Goal: Task Accomplishment & Management: Use online tool/utility

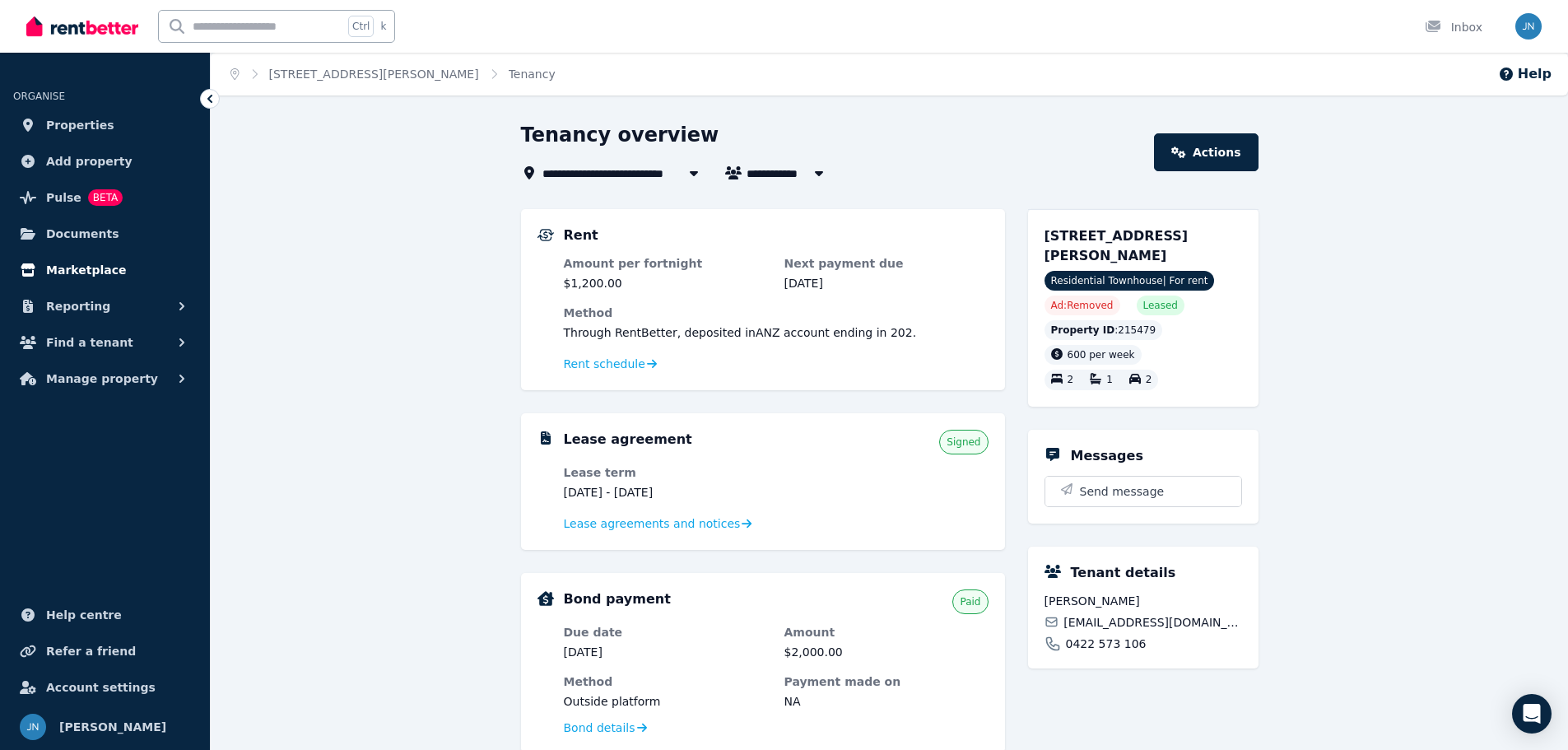
click at [120, 253] on link "Marketplace" at bounding box center [105, 269] width 184 height 33
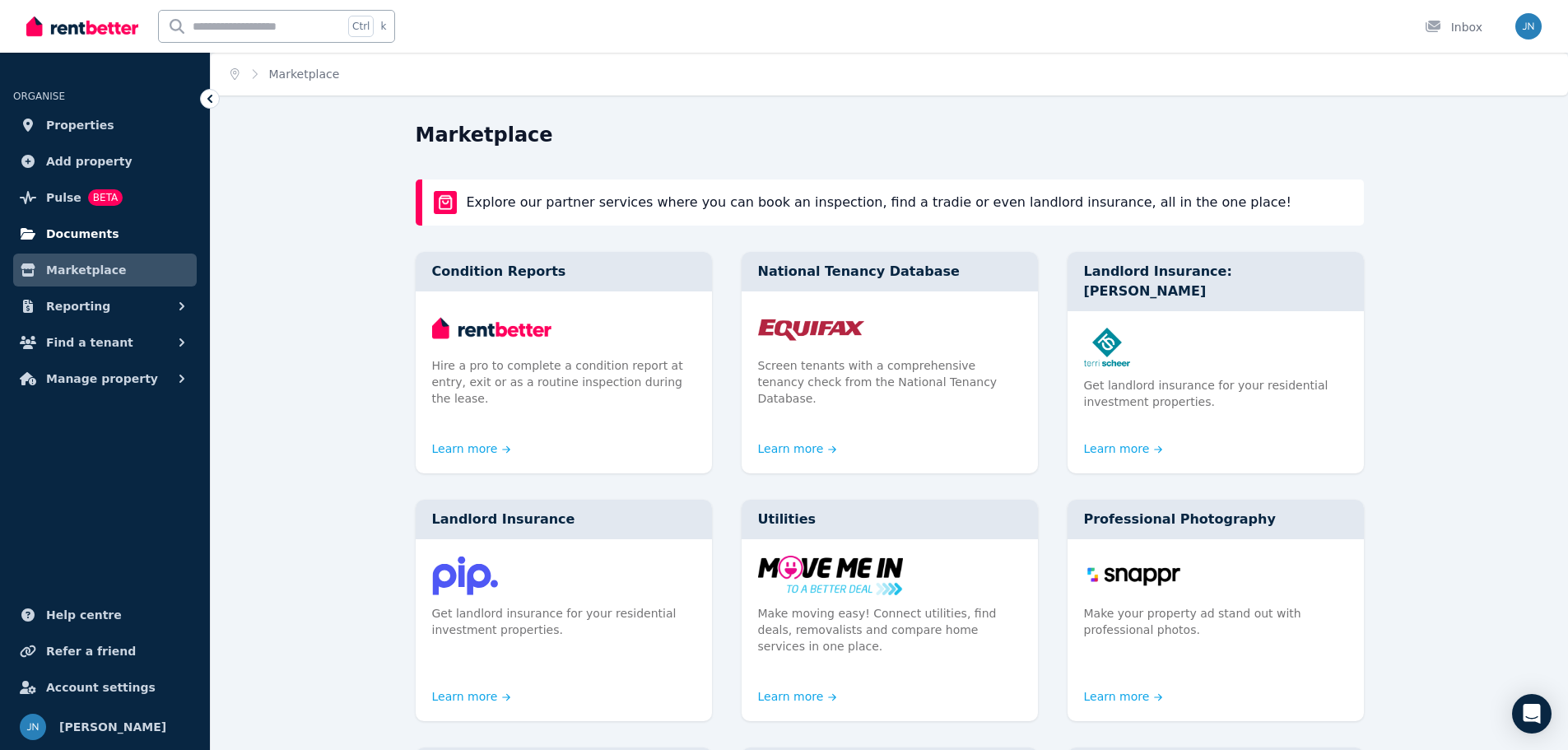
click at [144, 241] on link "Documents" at bounding box center [105, 233] width 184 height 33
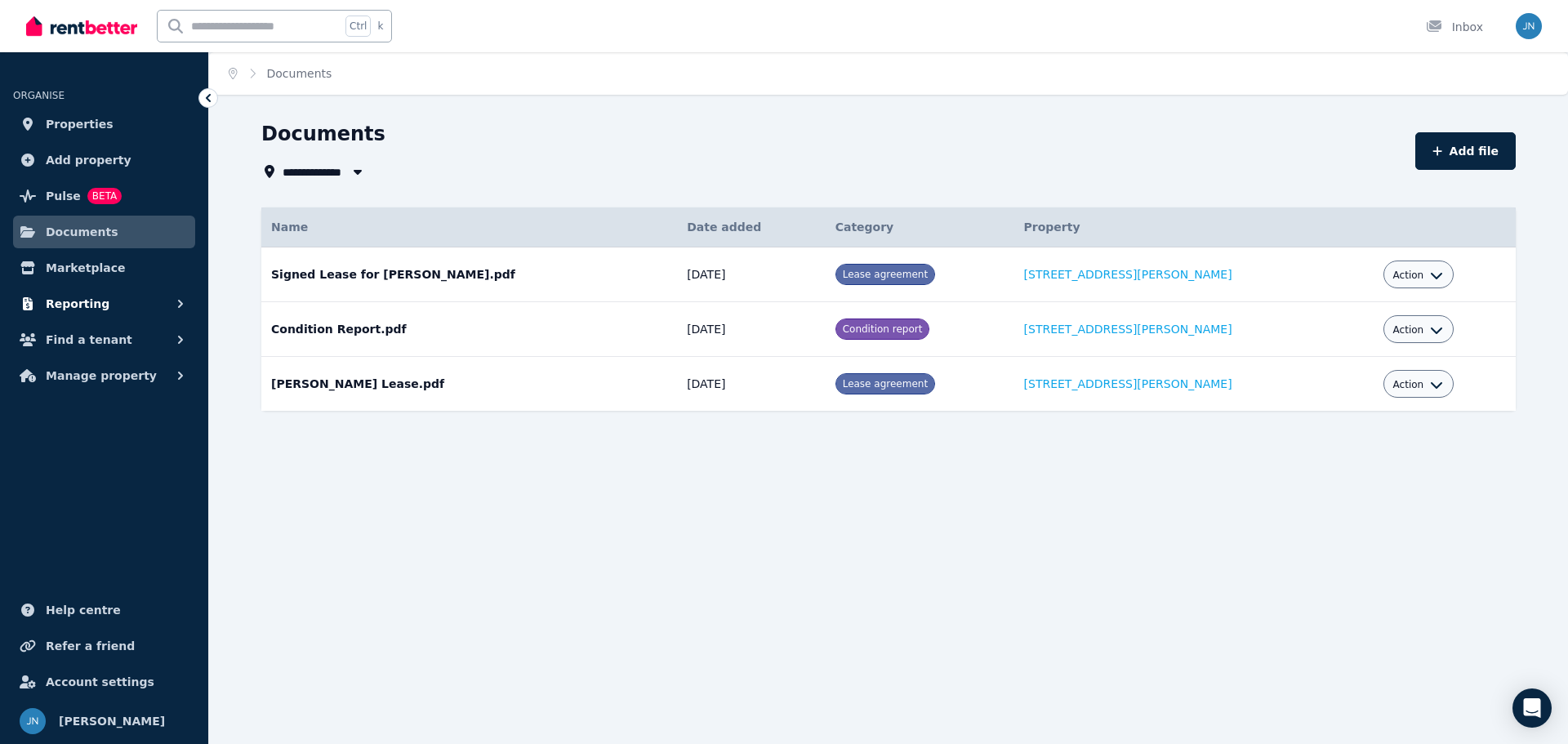
click at [136, 315] on button "Reporting" at bounding box center [104, 304] width 182 height 33
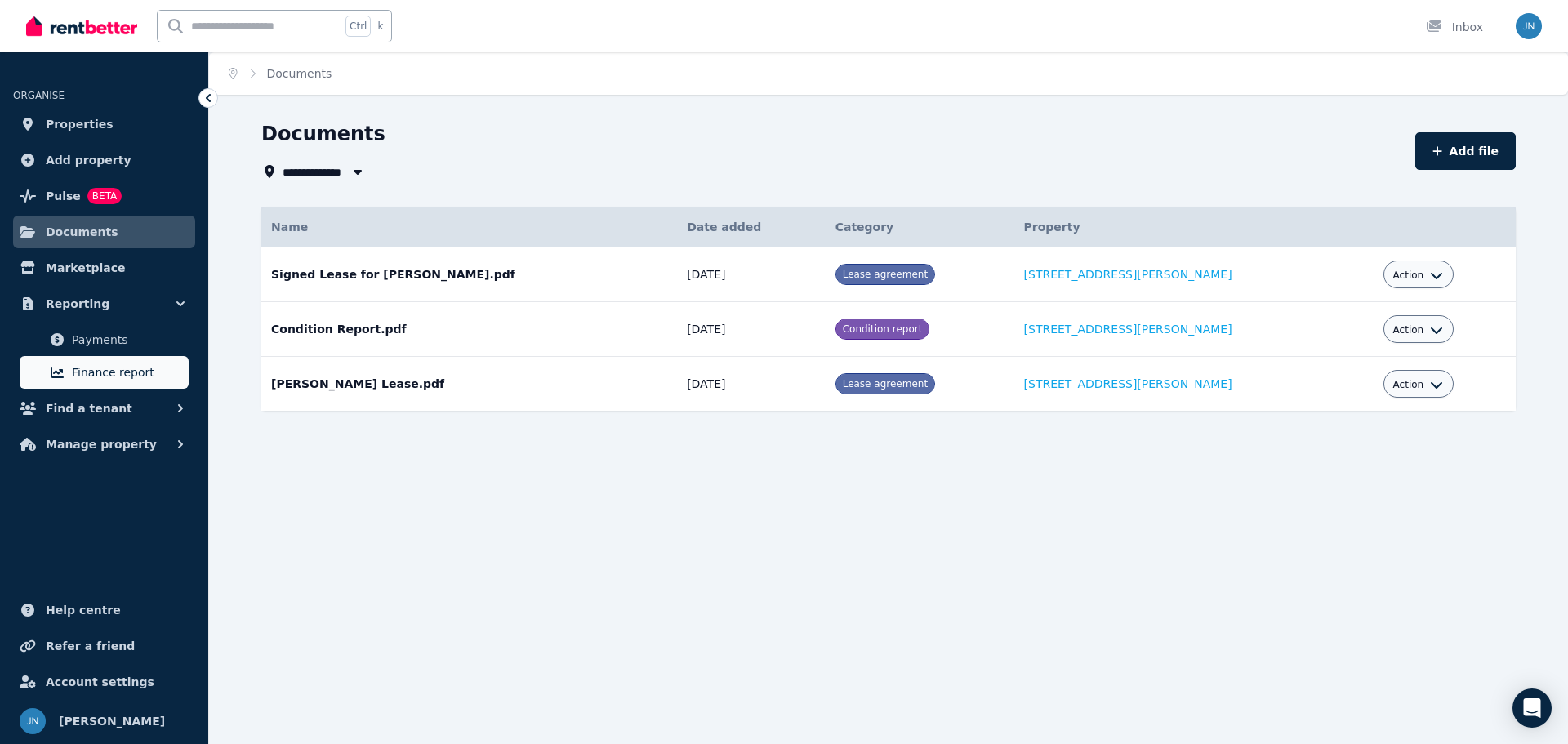
click at [143, 380] on span "Finance report" at bounding box center [126, 372] width 110 height 20
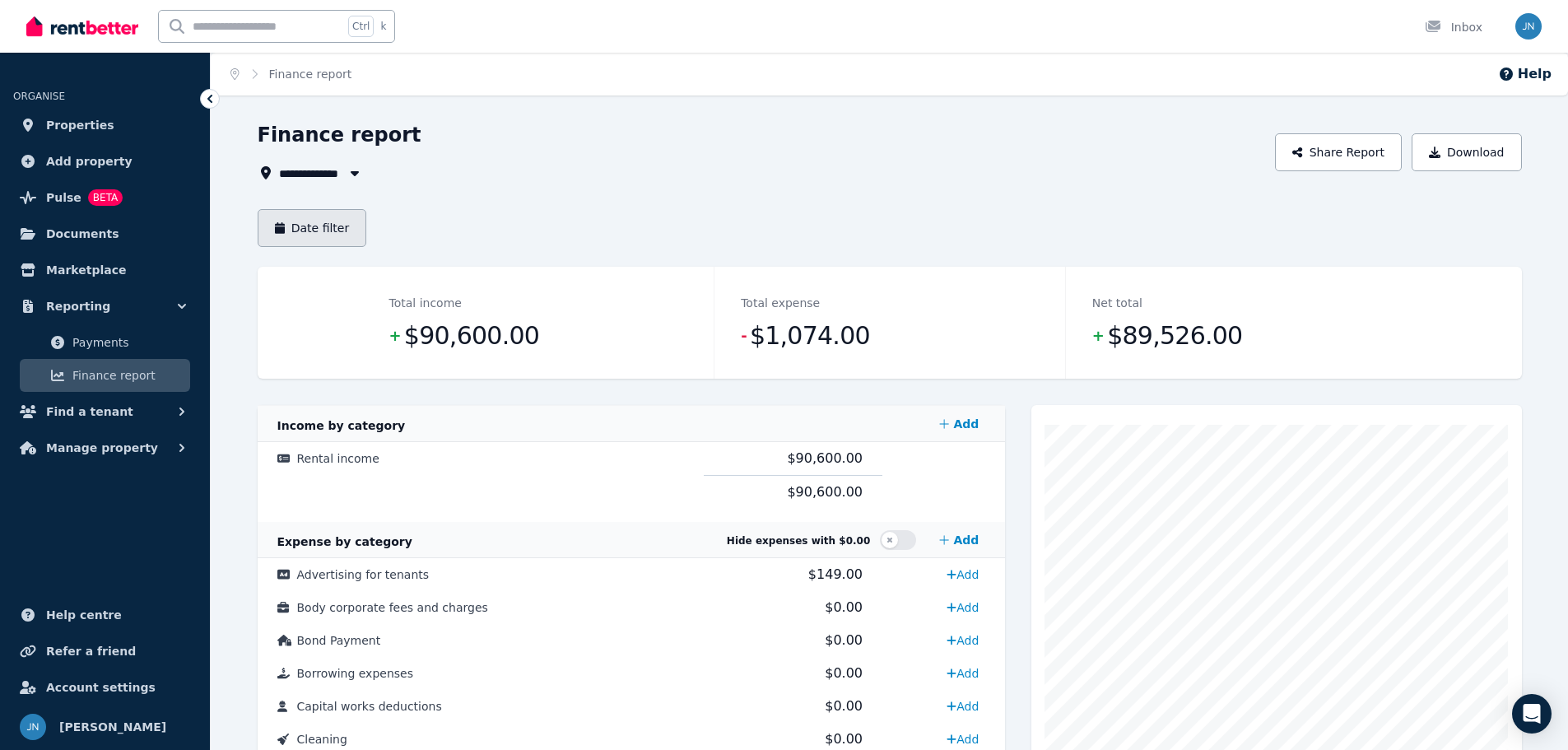
click at [321, 229] on button "Date filter" at bounding box center [312, 228] width 109 height 38
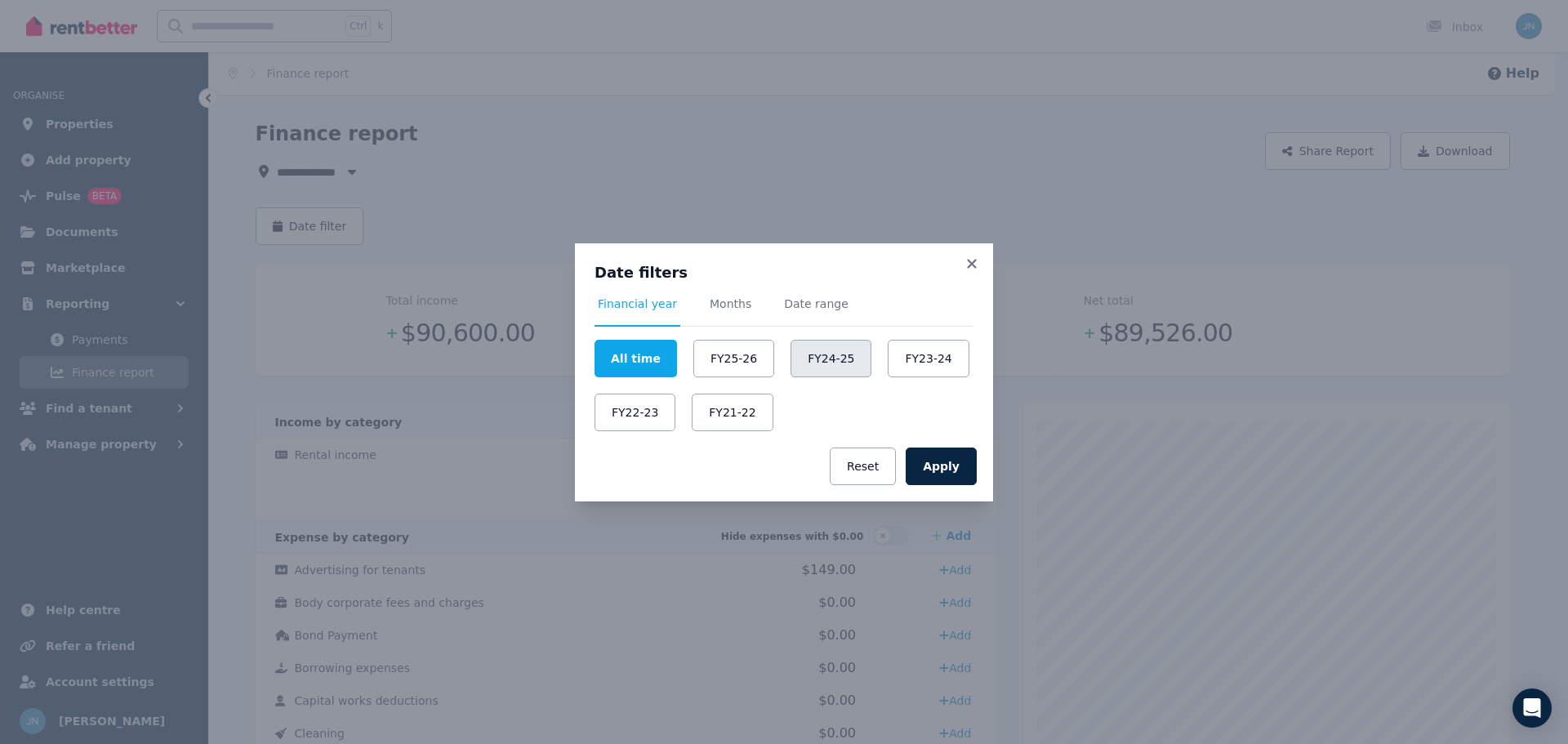
click at [830, 361] on button "FY24-25" at bounding box center [831, 359] width 81 height 38
click at [955, 473] on button "Apply" at bounding box center [940, 466] width 71 height 38
